Goal: Task Accomplishment & Management: Manage account settings

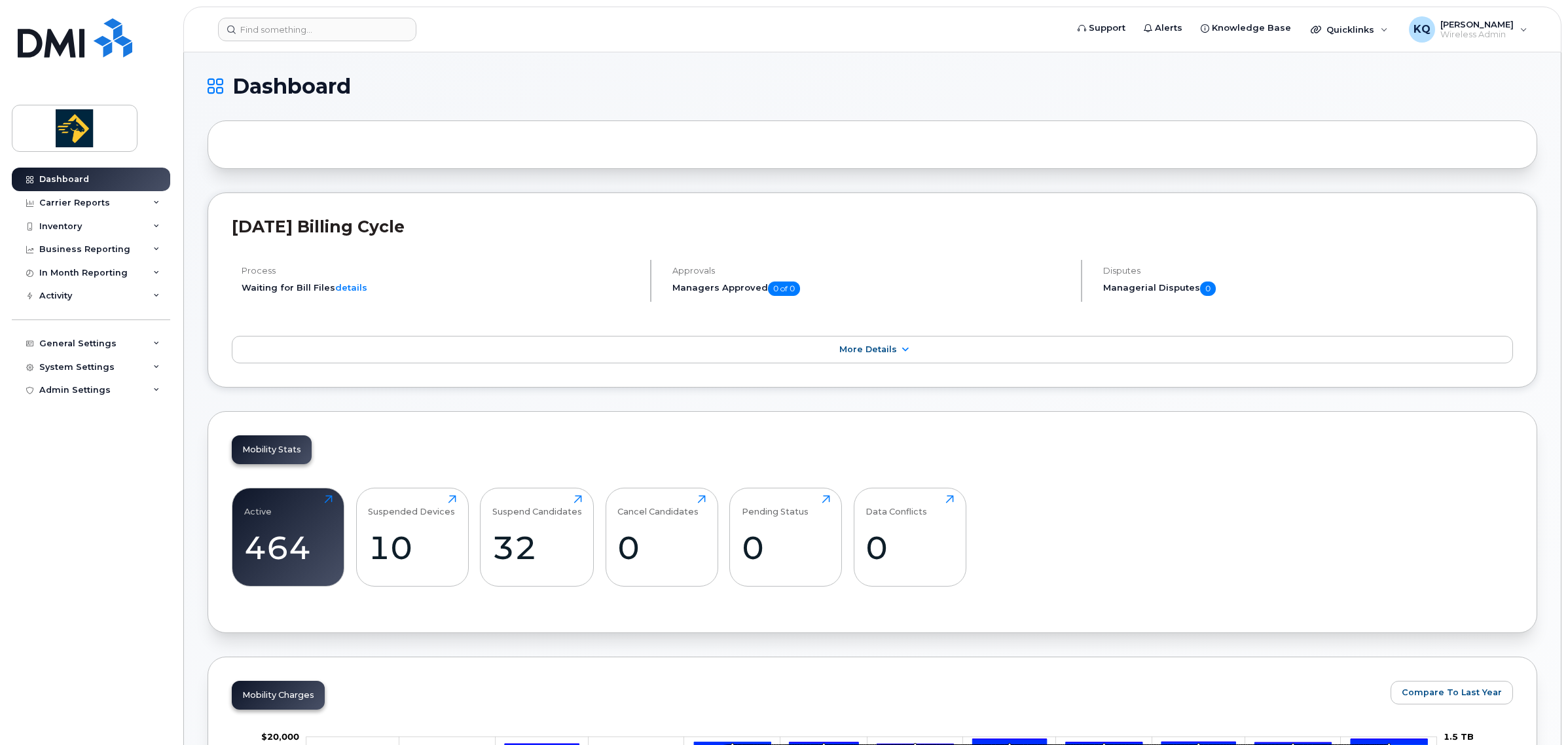
click at [73, 226] on div "Inventory" at bounding box center [60, 226] width 43 height 10
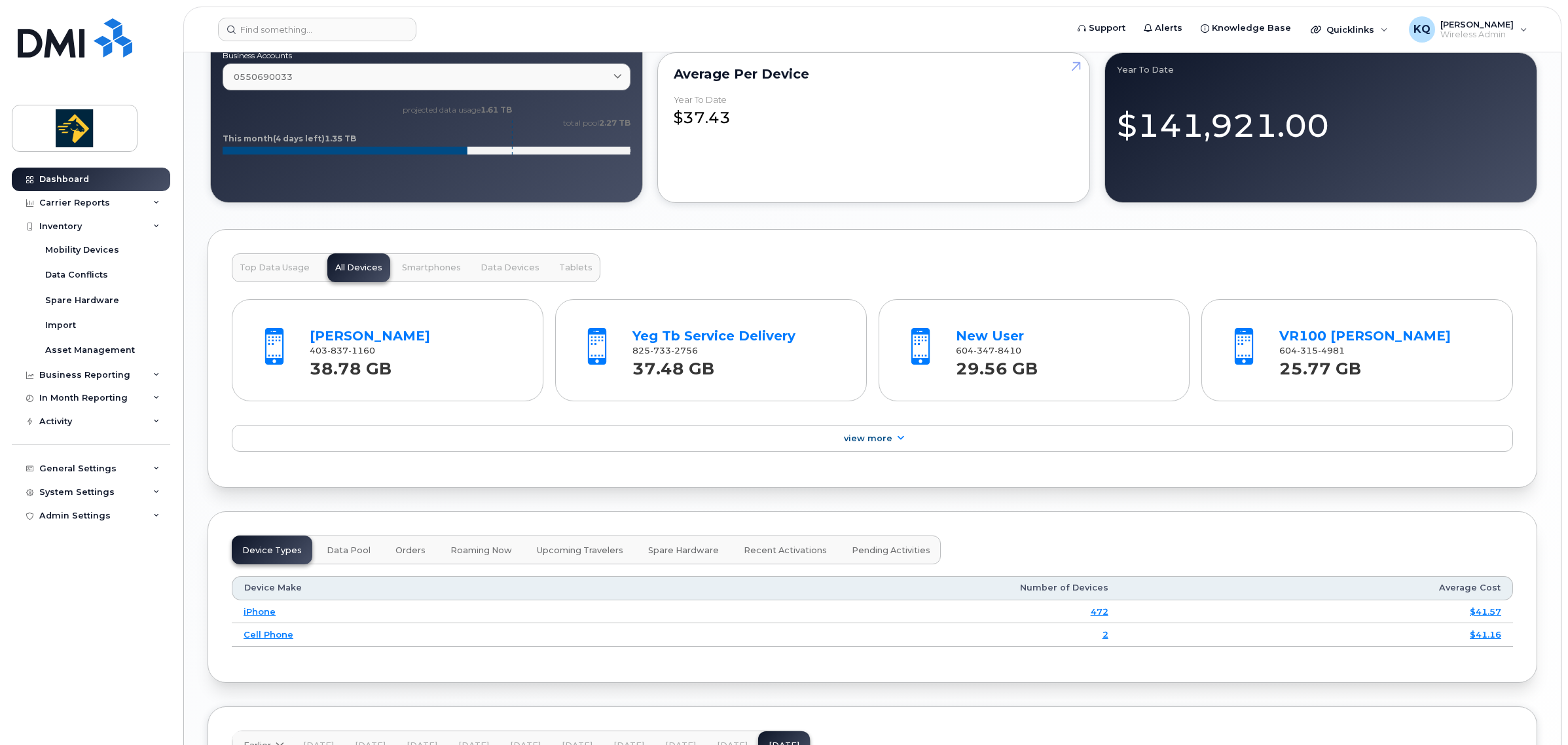
scroll to position [1309, 0]
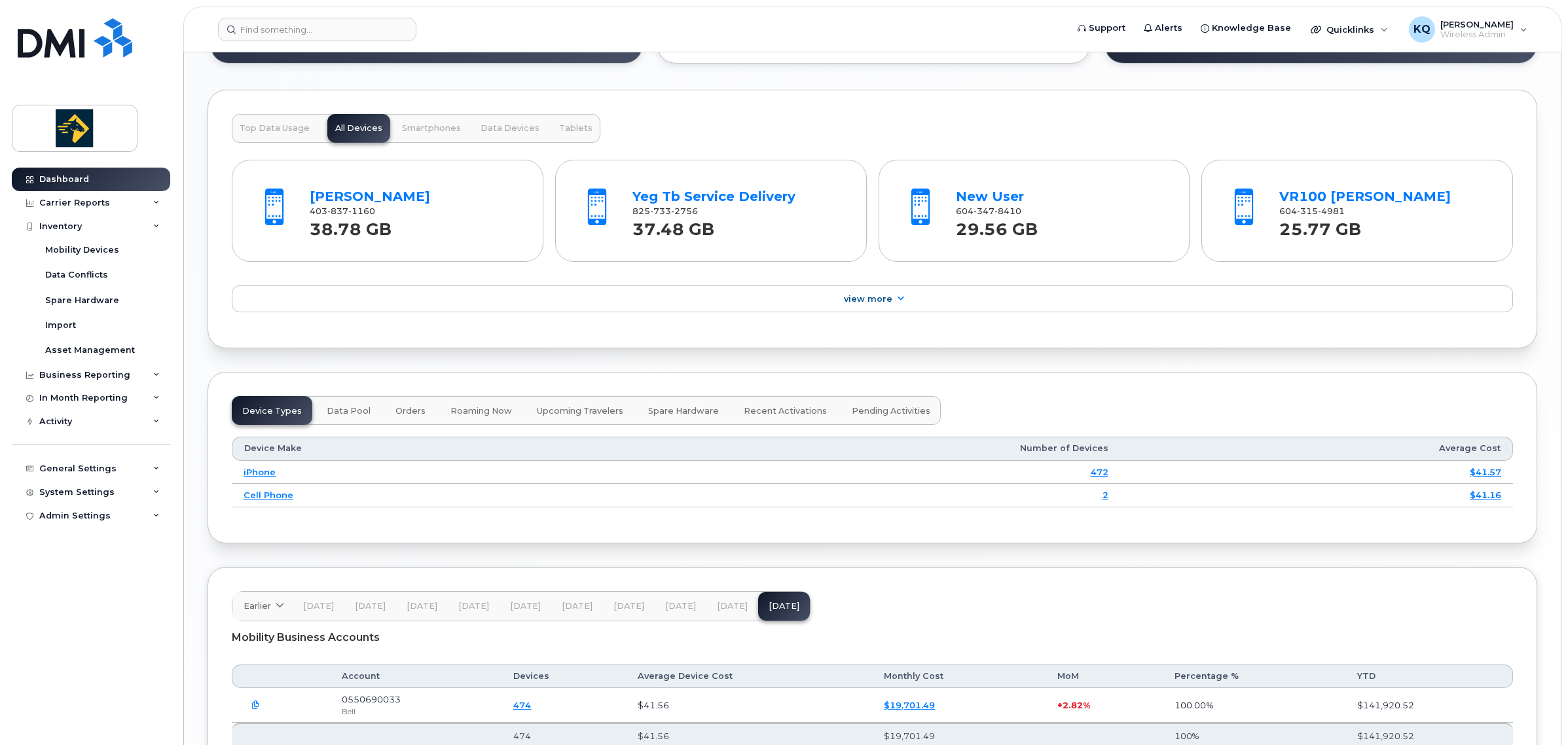
click at [1138, 254] on div "VR100 John Gillis 604 315 4981 25.77 GB" at bounding box center [1358, 210] width 287 height 87
click at [1138, 196] on link "VR100 [PERSON_NAME]" at bounding box center [1365, 196] width 171 height 16
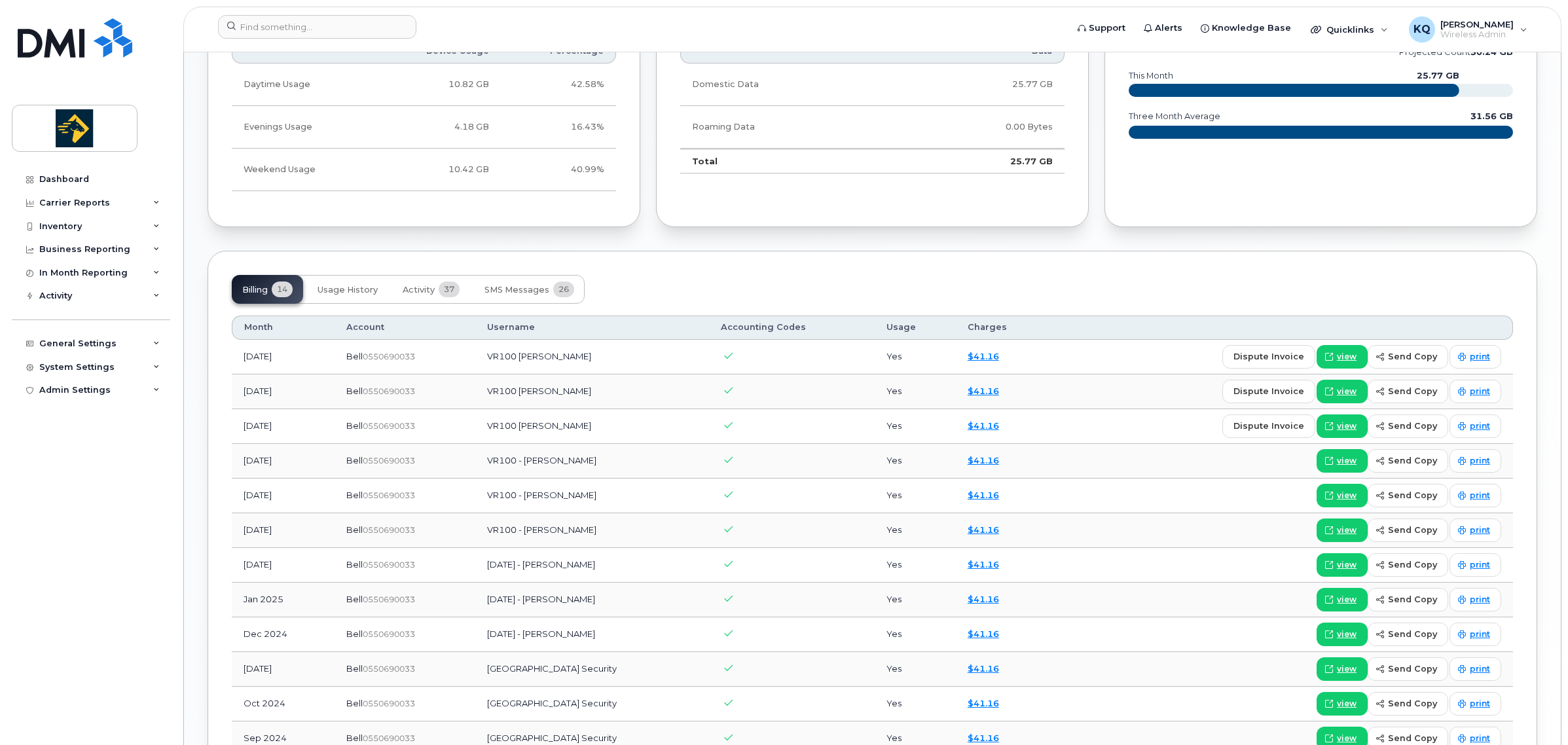
scroll to position [736, 0]
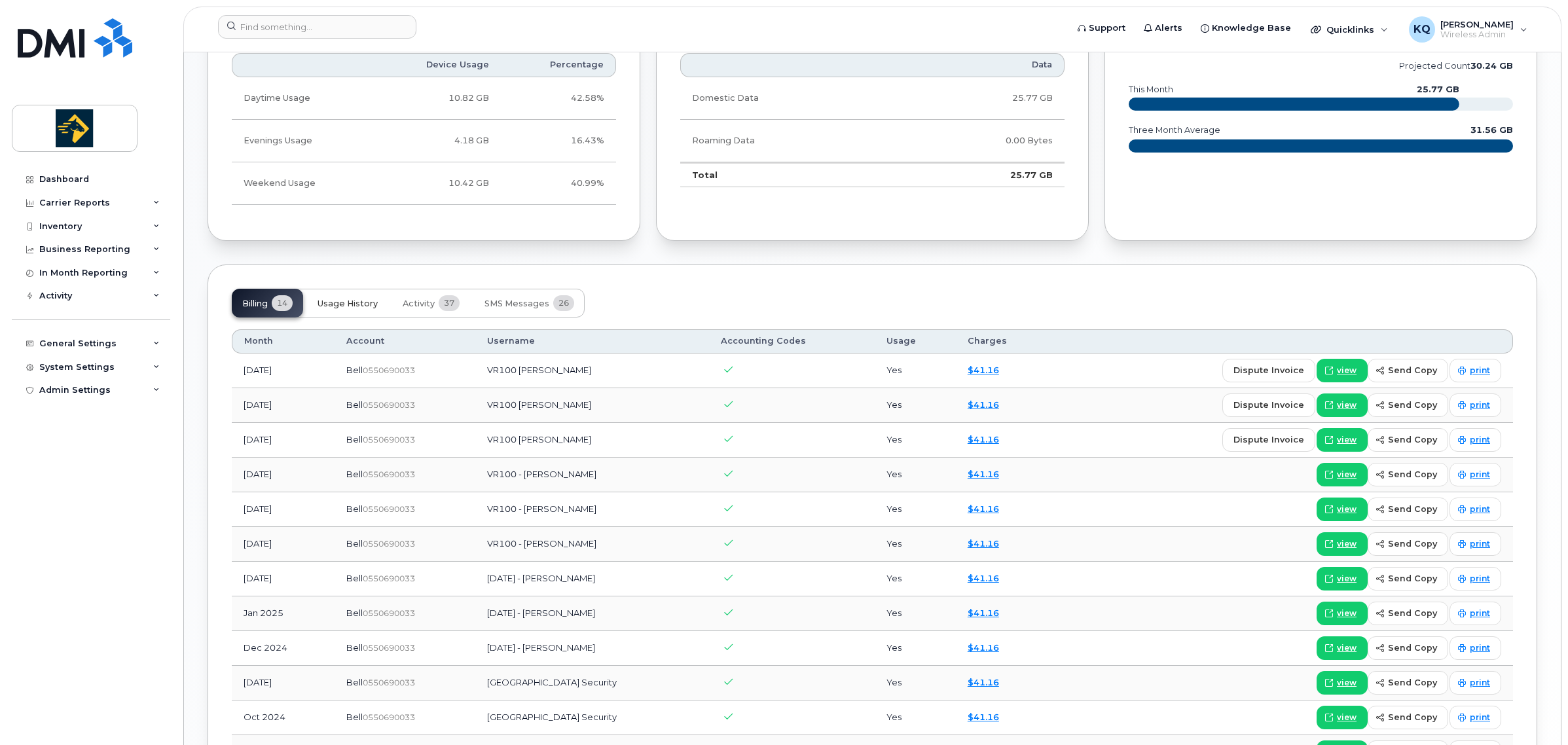
click at [377, 299] on span "Usage History" at bounding box center [348, 303] width 60 height 10
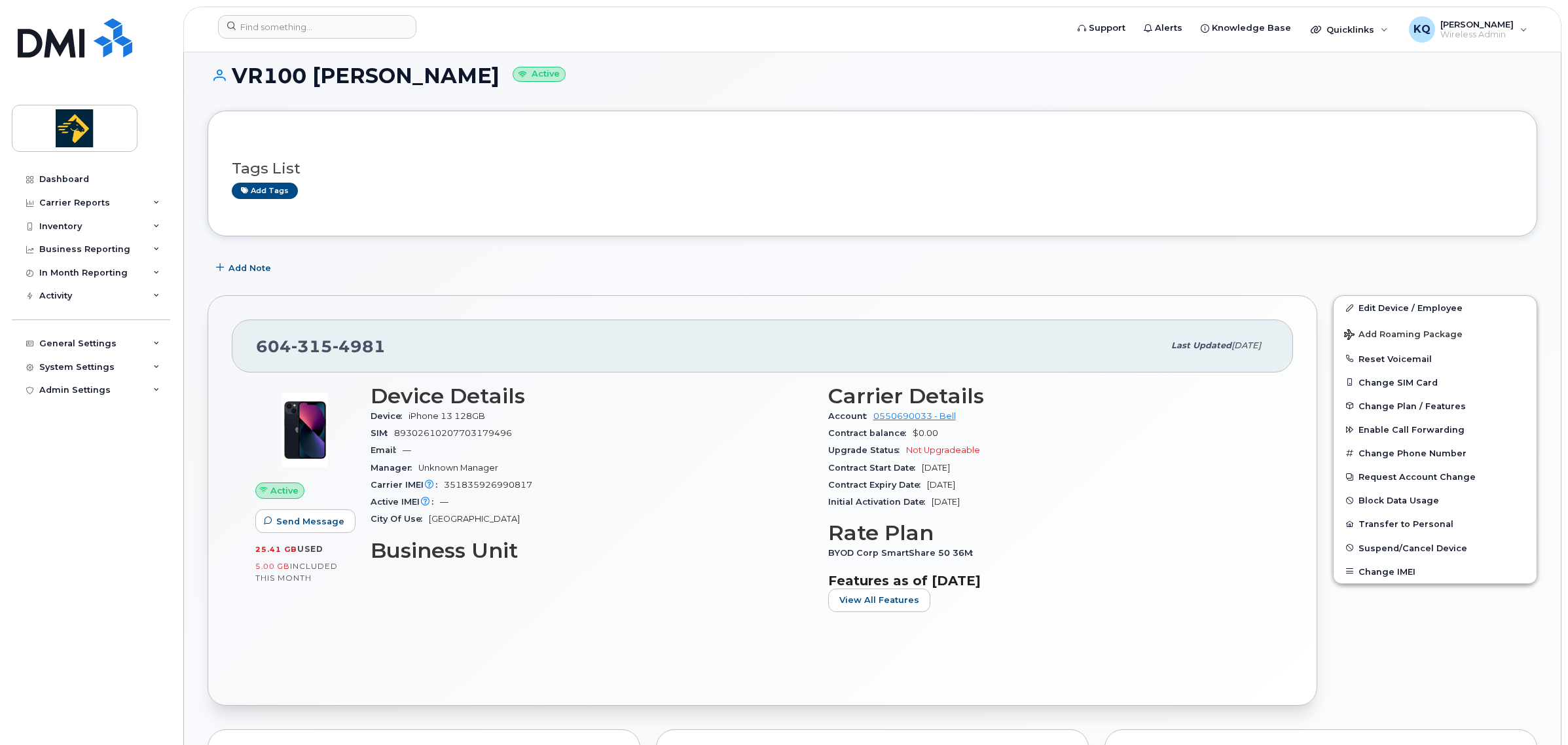
scroll to position [0, 0]
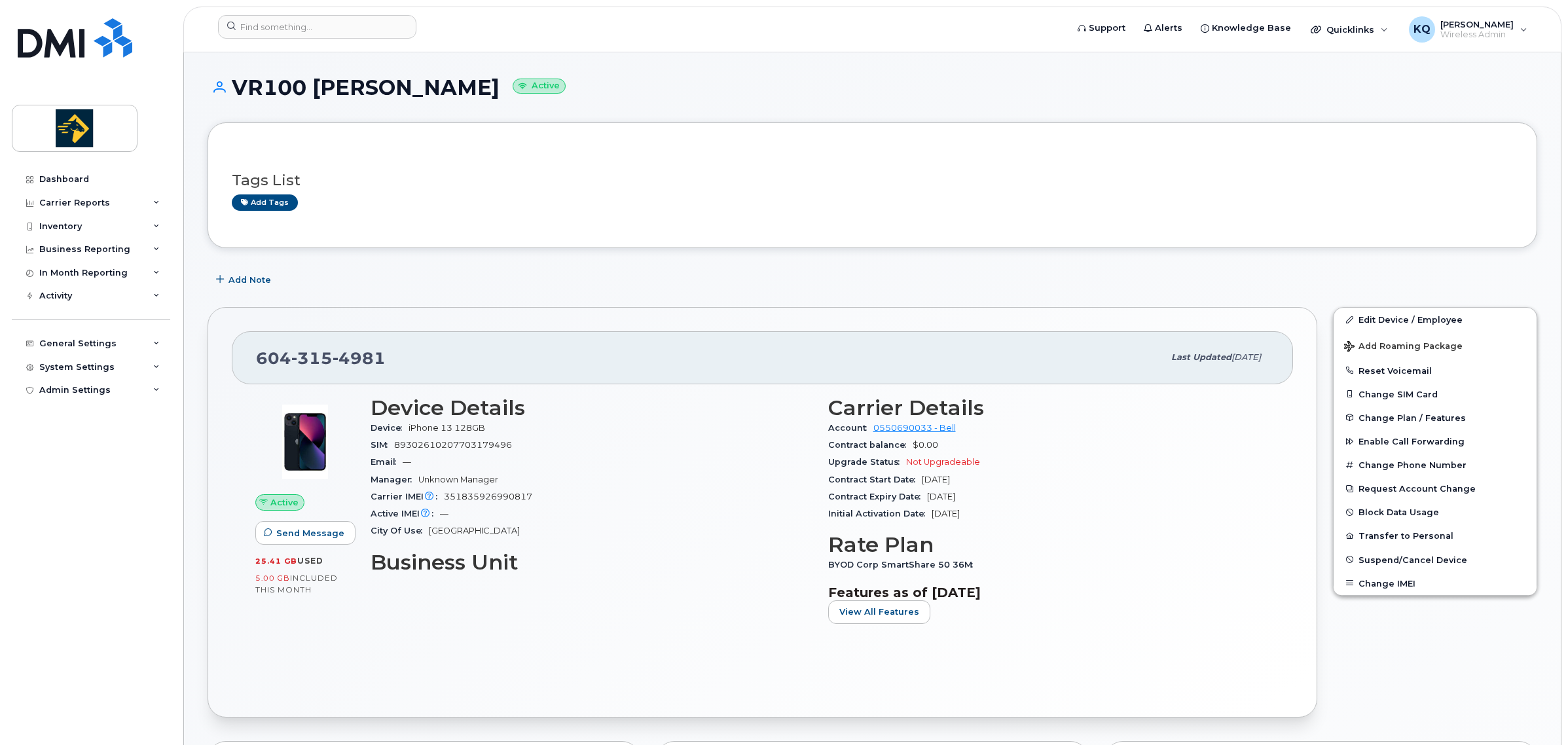
click at [1405, 394] on button "Change SIM Card" at bounding box center [1435, 393] width 203 height 24
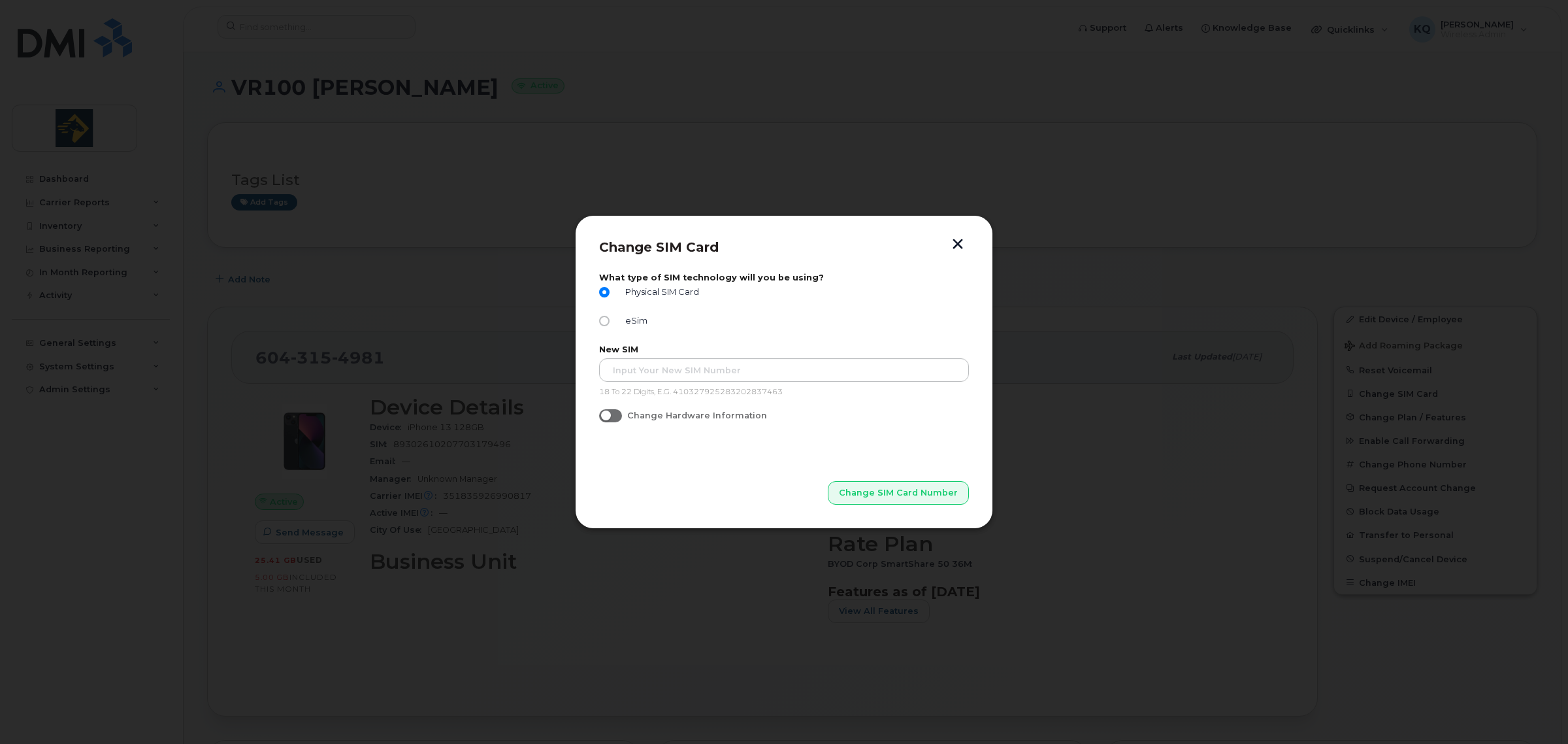
click at [611, 410] on span at bounding box center [611, 415] width 23 height 13
click at [610, 410] on input "Change Hardware Information" at bounding box center [604, 414] width 10 height 10
checkbox input "true"
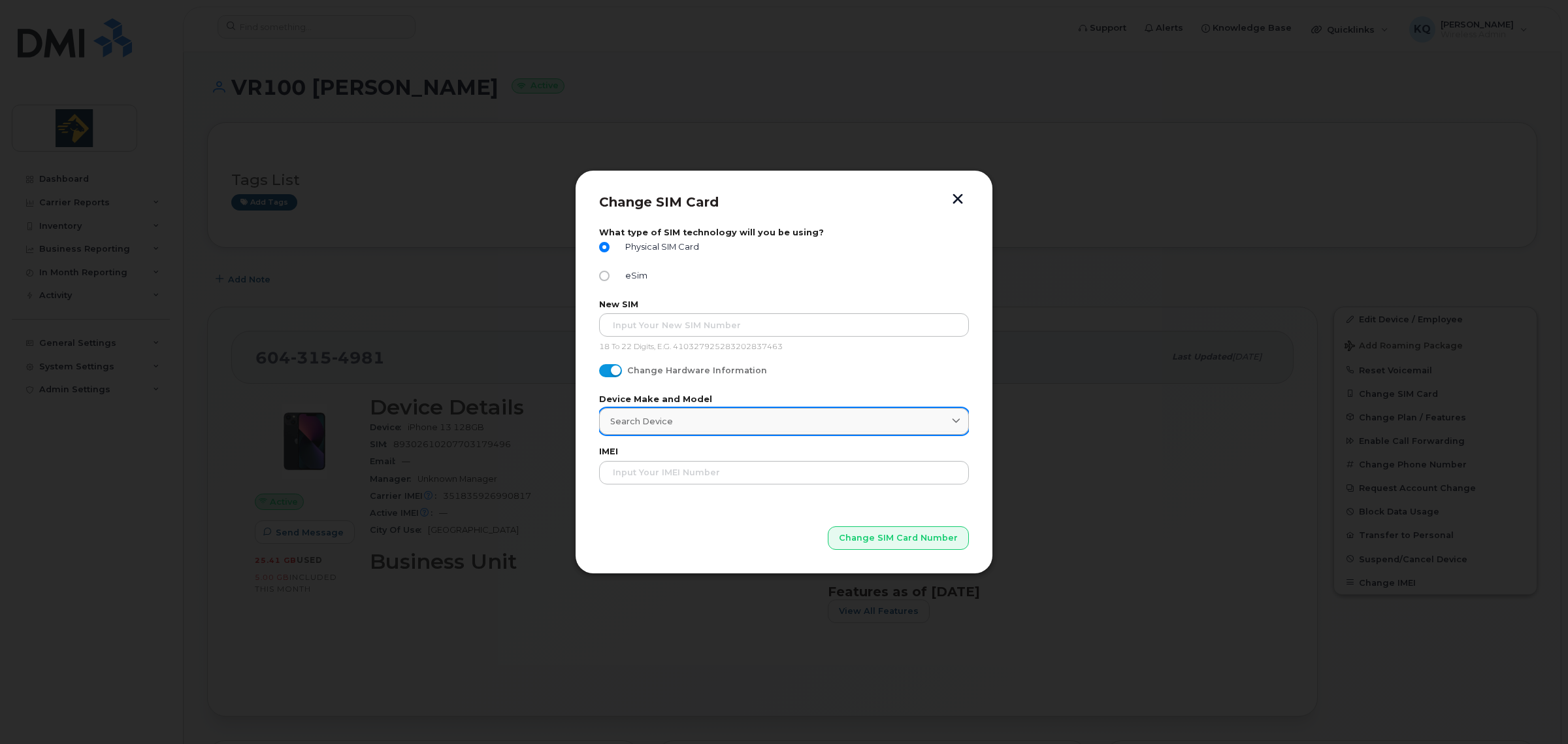
click at [774, 417] on div "Search Device" at bounding box center [784, 421] width 348 height 12
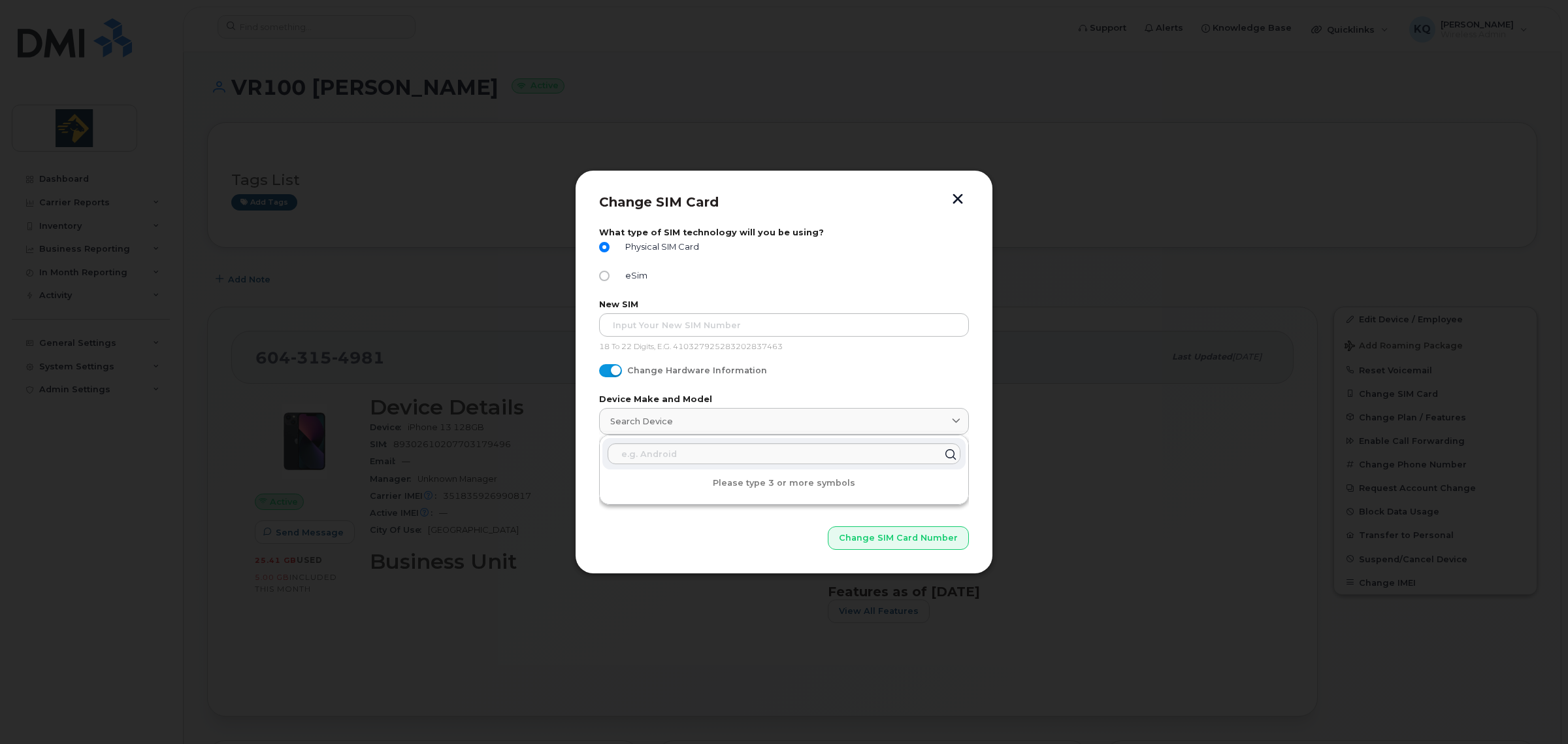
click at [889, 211] on header "Change SIM Card" at bounding box center [784, 210] width 370 height 33
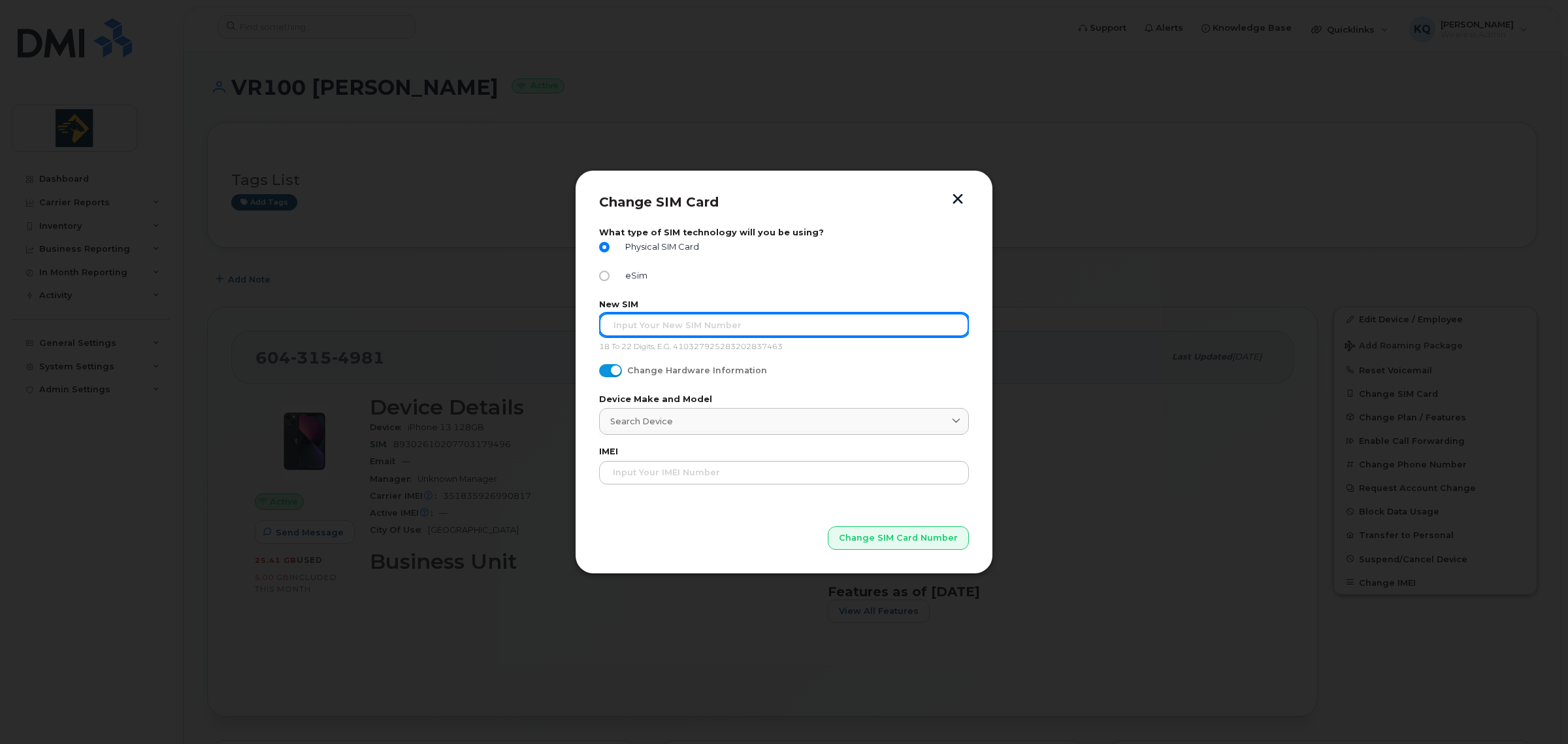
click at [753, 323] on input "text" at bounding box center [784, 325] width 370 height 24
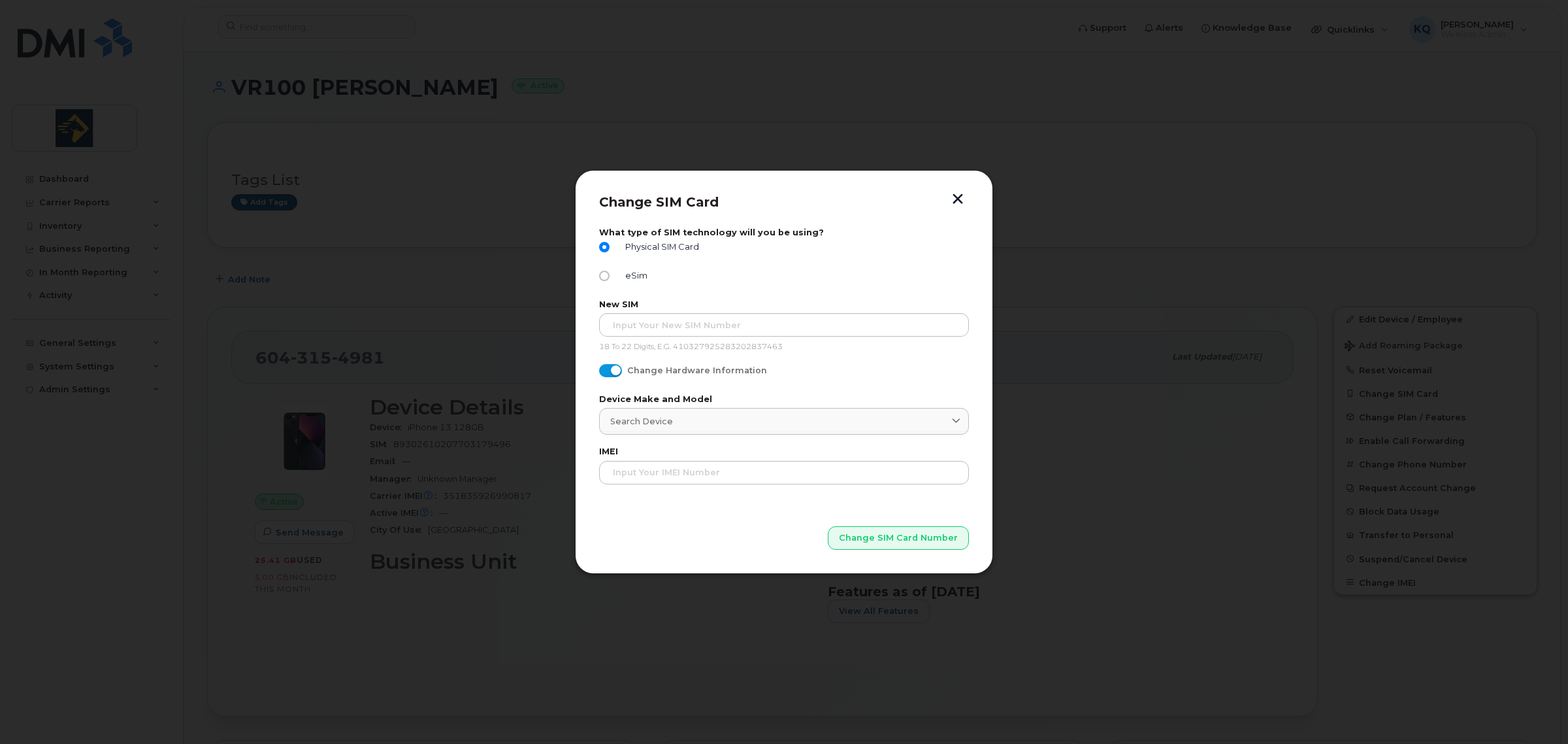
click at [958, 197] on button "button" at bounding box center [957, 200] width 20 height 14
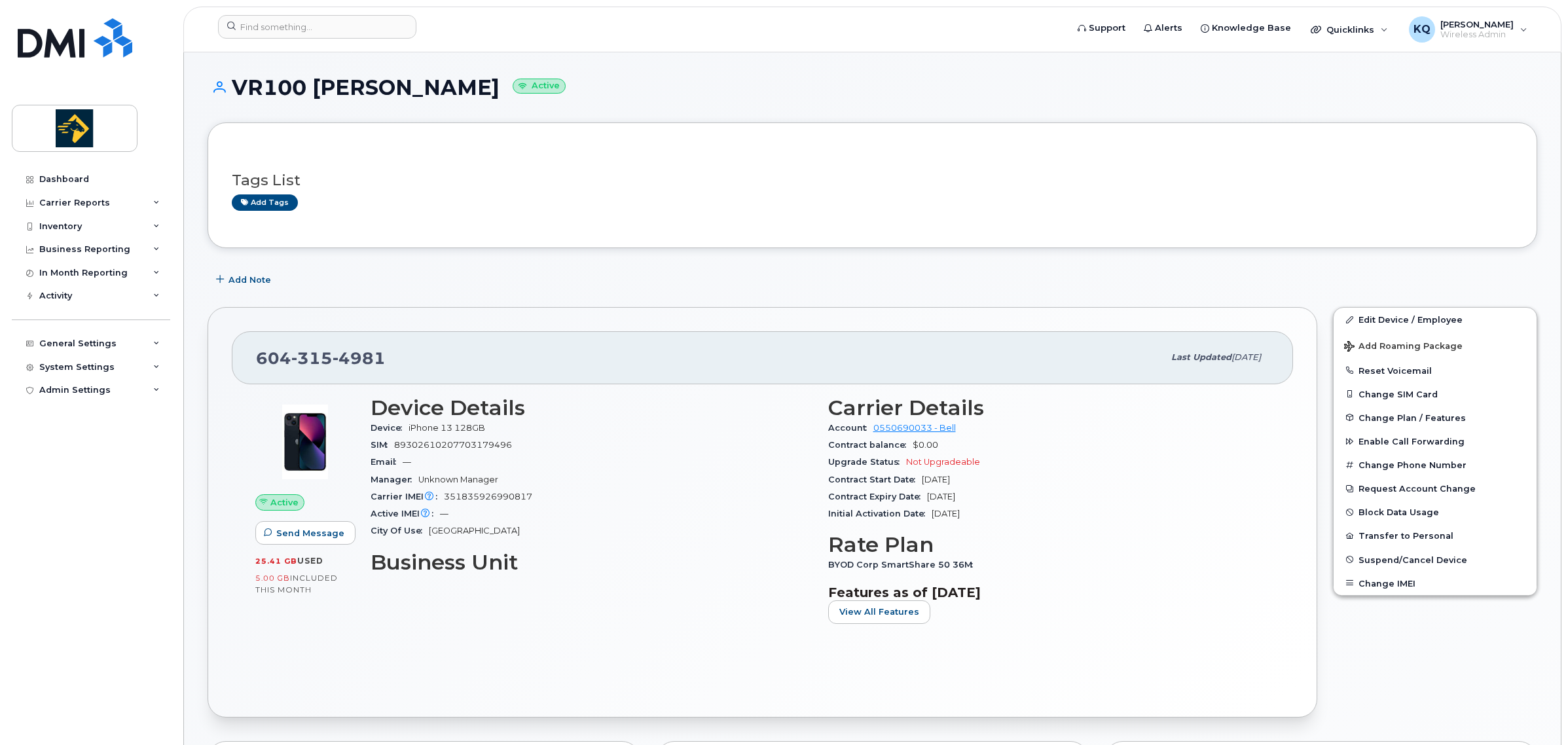
click at [699, 188] on h3 "Tags List" at bounding box center [872, 180] width 1281 height 16
click at [727, 108] on div "VR100 John Gillis Active" at bounding box center [872, 99] width 1330 height 47
click at [86, 177] on div "Dashboard" at bounding box center [64, 179] width 49 height 10
